Goal: Information Seeking & Learning: Learn about a topic

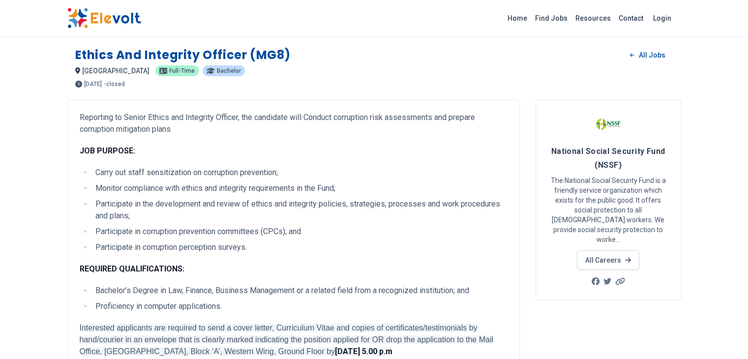
click at [216, 167] on li "Carry out staff sensitization on corruption prevention;" at bounding box center [299, 173] width 415 height 12
click at [189, 167] on li "Carry out staff sensitization on corruption prevention;" at bounding box center [299, 173] width 415 height 12
click at [132, 119] on p "Reporting to Senior Ethics and Integrity Officer, the candidate will Conduct co…" at bounding box center [294, 124] width 428 height 24
click at [290, 123] on div "Reporting to Senior Ethics and Integrity Officer, the candidate will Conduct co…" at bounding box center [294, 311] width 428 height 399
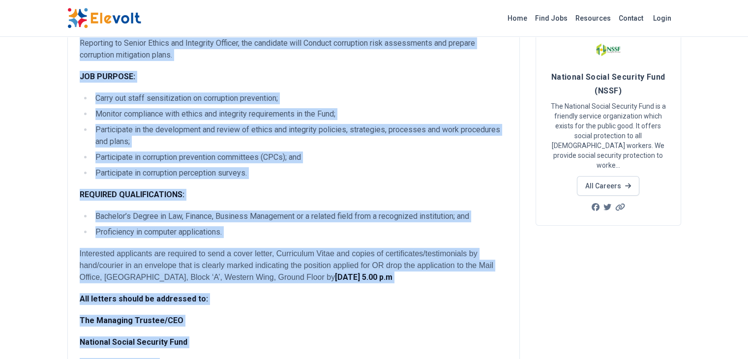
scroll to position [138, 0]
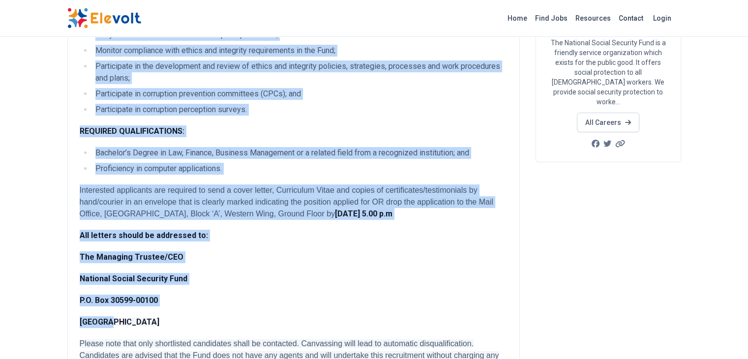
drag, startPoint x: 22, startPoint y: 119, endPoint x: 146, endPoint y: 288, distance: 209.7
click at [146, 288] on div "Reporting to Senior Ethics and Integrity Officer, the candidate will Conduct co…" at bounding box center [294, 173] width 428 height 399
copy div "Loremipsu do Sitame Consec adi Elitseddo Eiusmod, tem incididun utla Etdolor ma…"
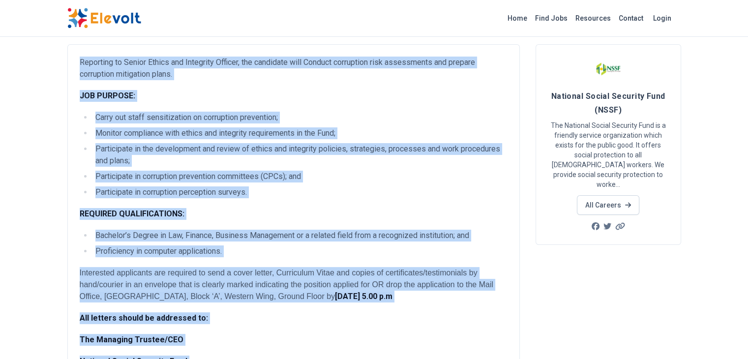
scroll to position [0, 0]
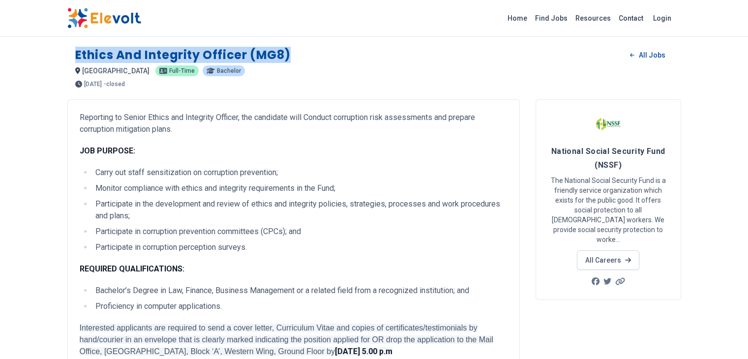
drag, startPoint x: 227, startPoint y: 57, endPoint x: 7, endPoint y: 53, distance: 219.8
copy h1 "Ethics and Integrity Officer (MG8)"
